Goal: Information Seeking & Learning: Learn about a topic

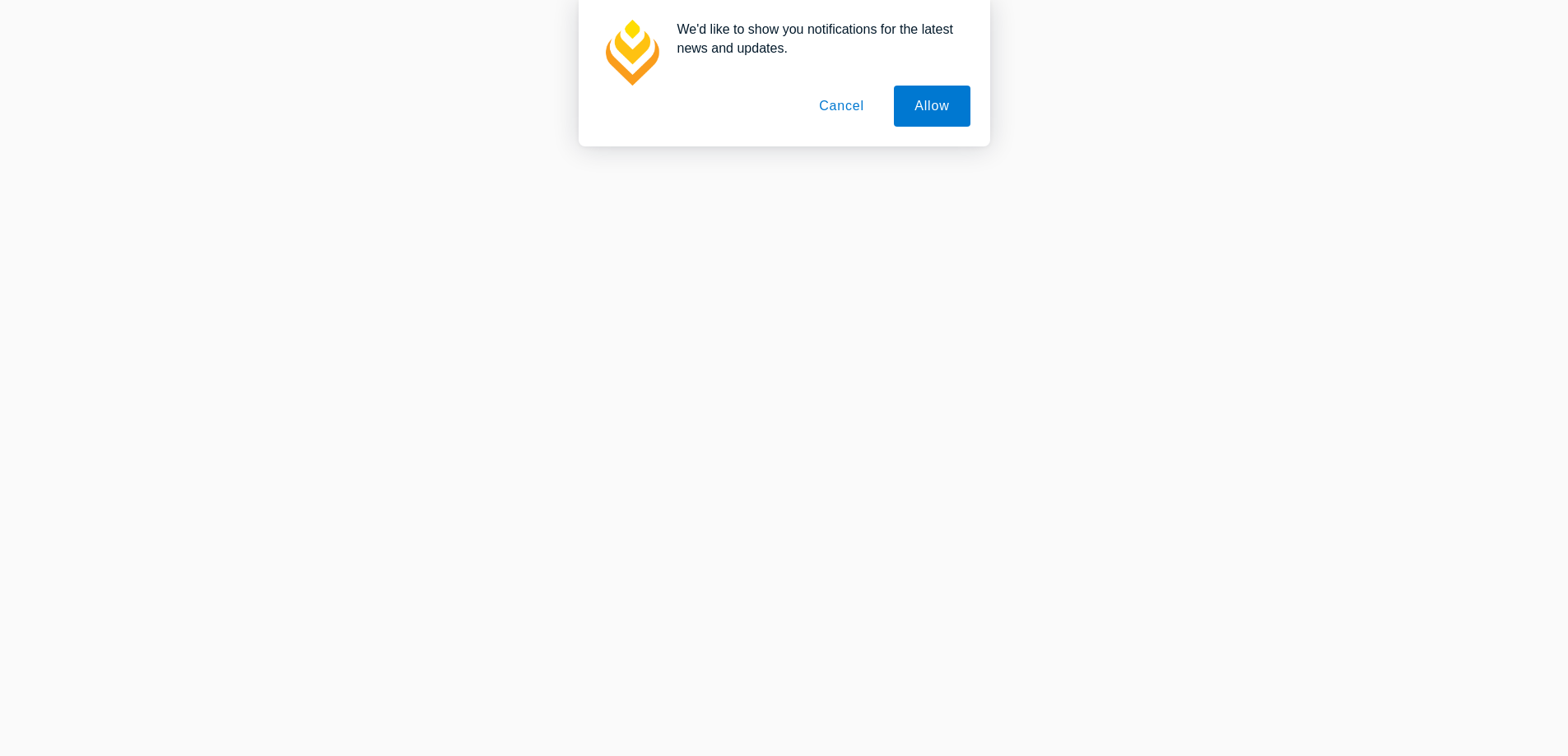
scroll to position [576, 0]
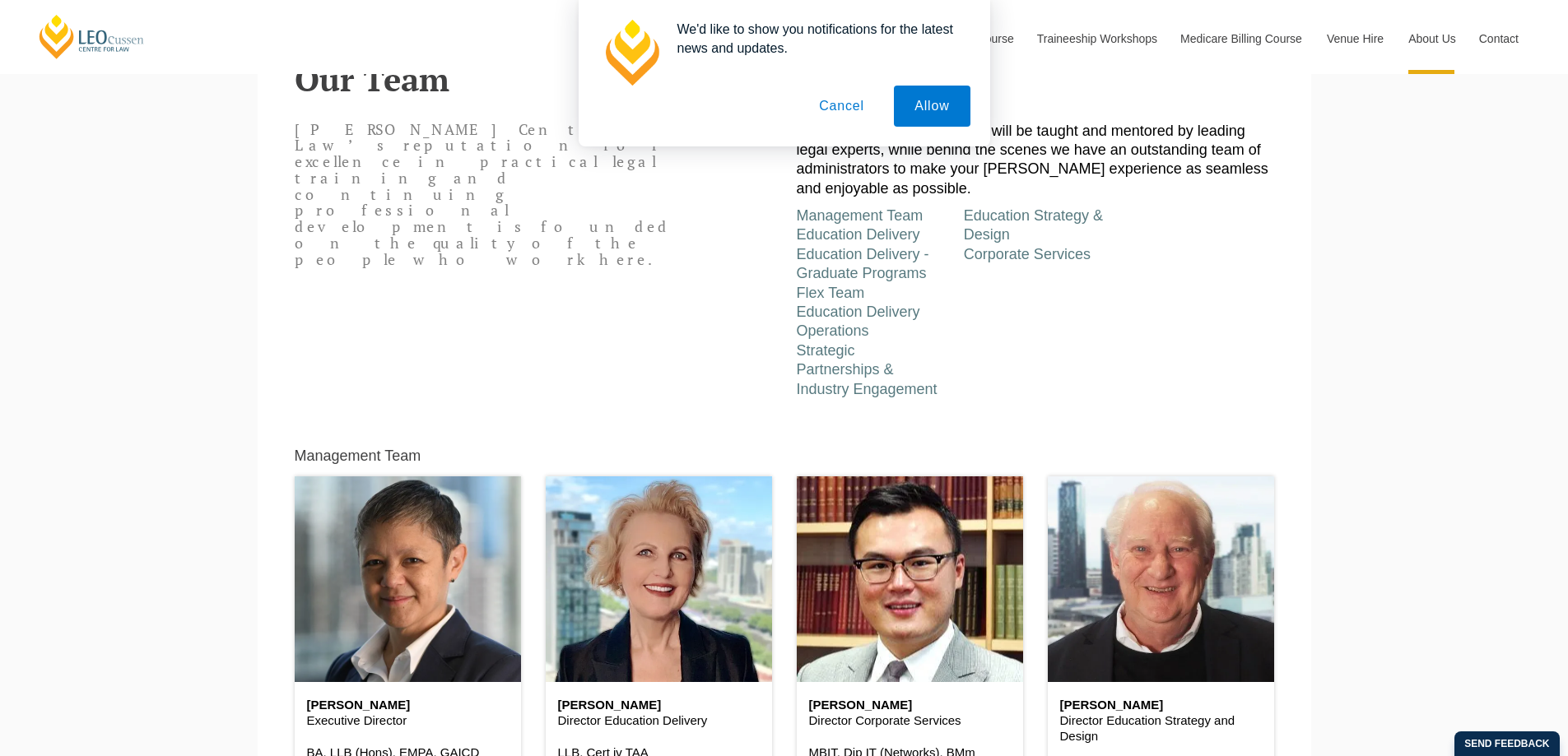
click at [852, 116] on button "Cancel" at bounding box center [842, 106] width 87 height 41
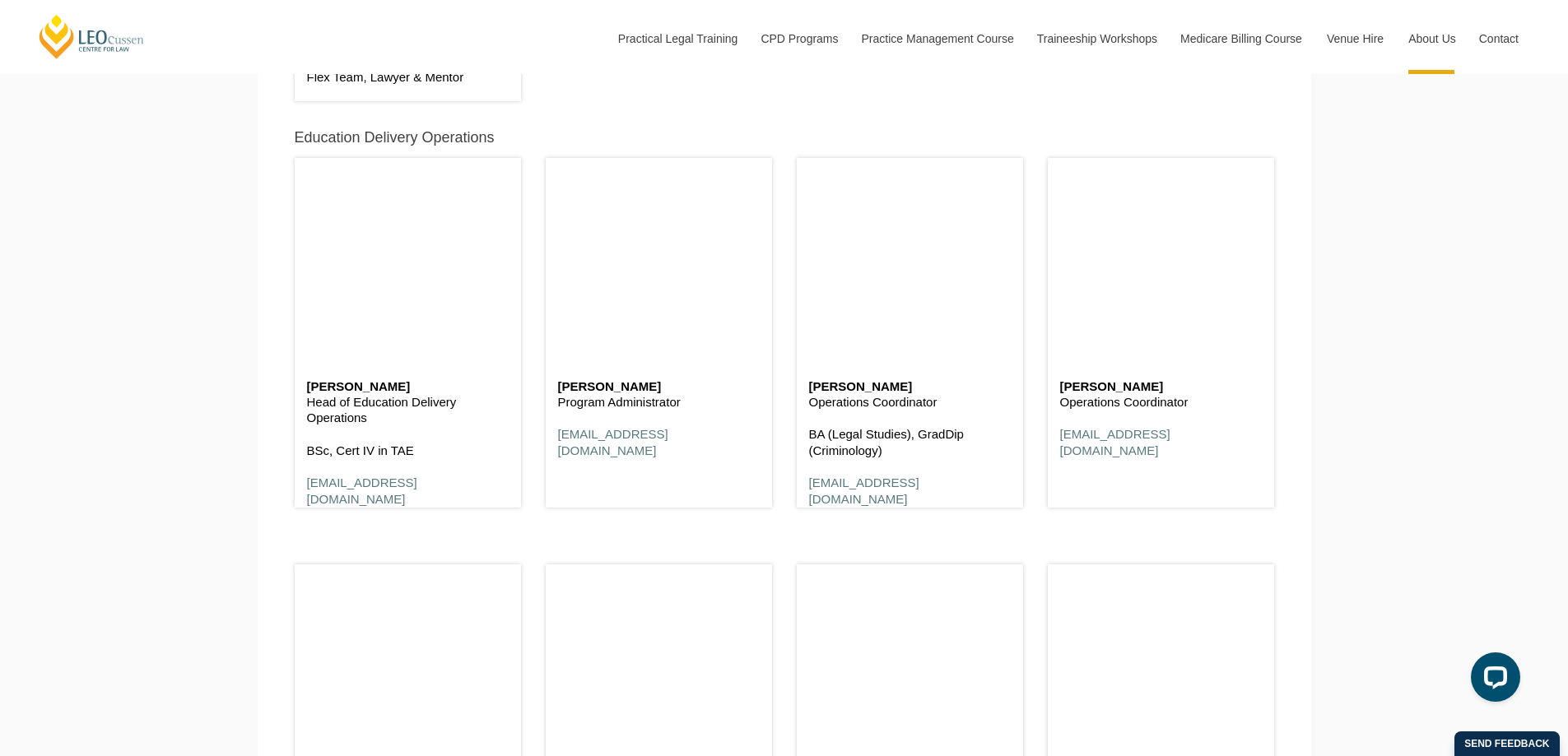
scroll to position [5348, 0]
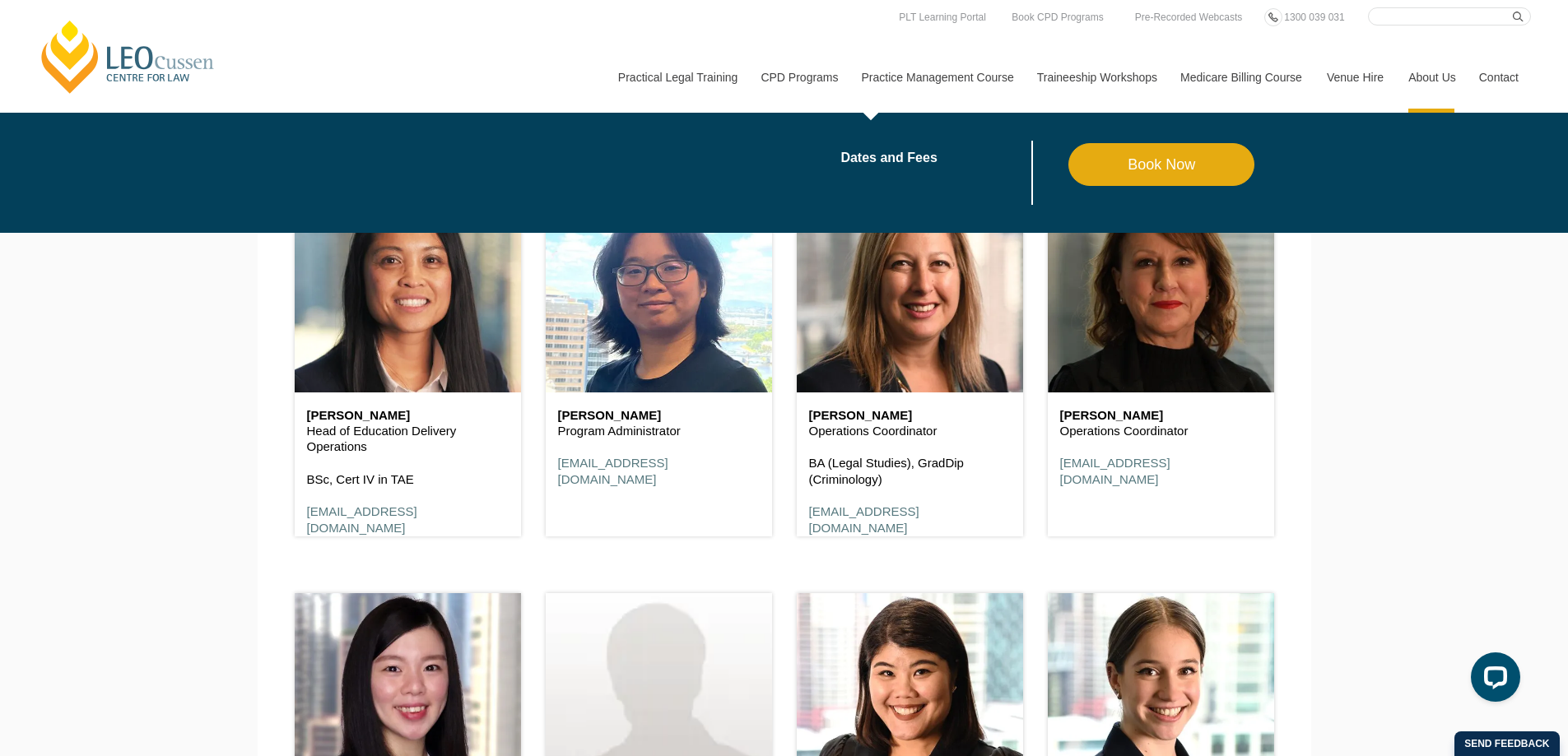
click at [933, 73] on link "Practice Management Course" at bounding box center [938, 77] width 175 height 71
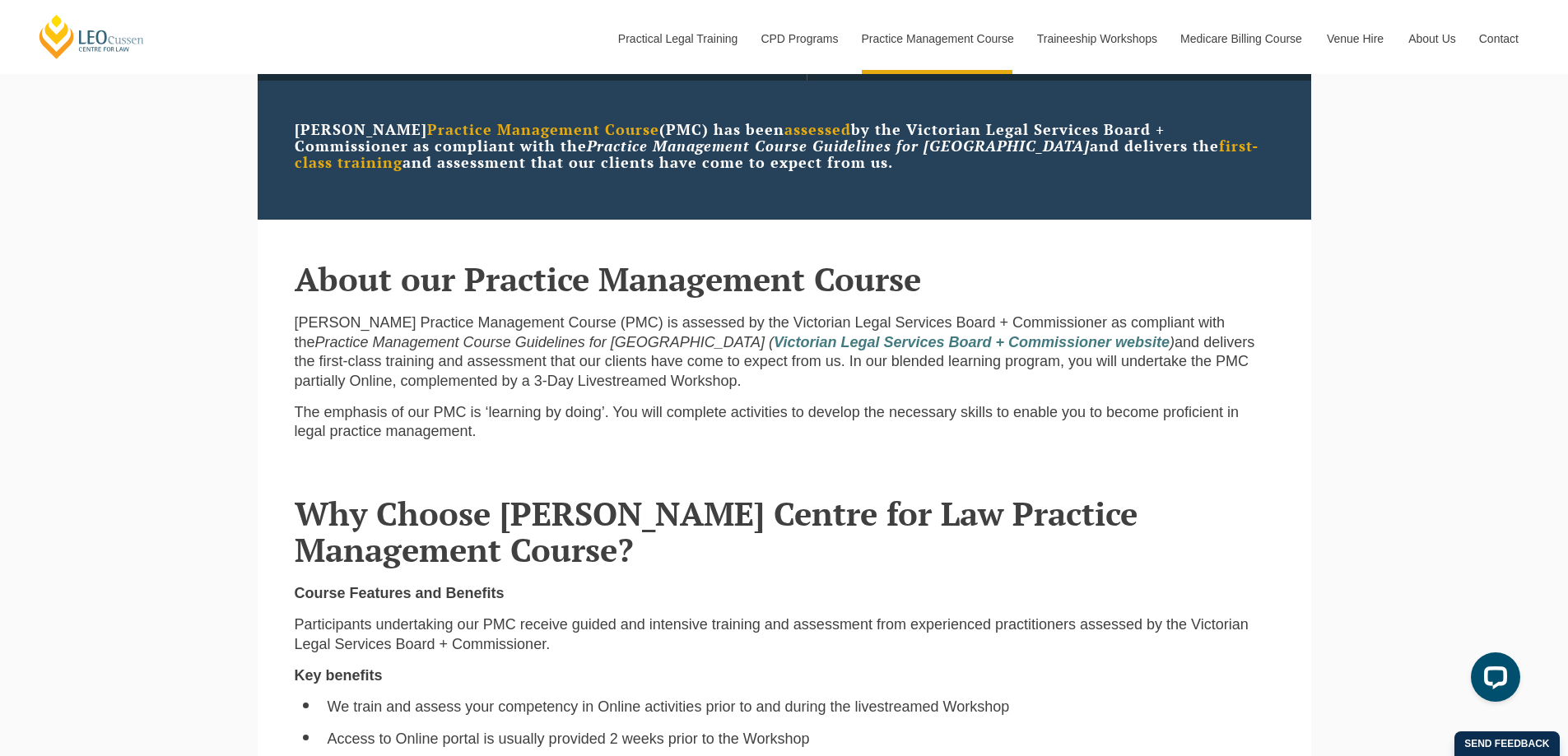
scroll to position [740, 0]
